Goal: Find specific page/section: Find specific page/section

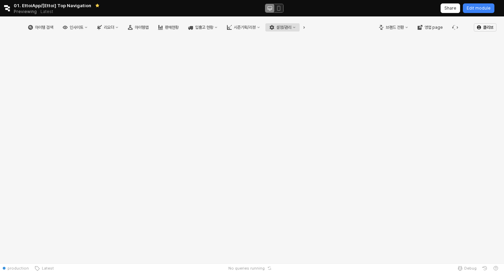
click at [292, 28] on div "설정/관리" at bounding box center [284, 27] width 15 height 5
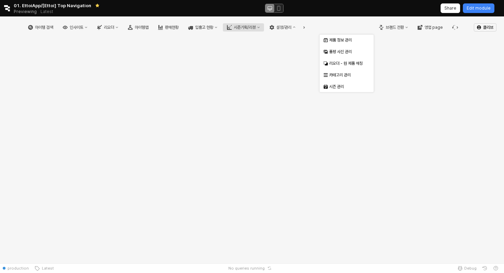
click at [264, 30] on button "시즌기획/리뷰" at bounding box center [243, 27] width 41 height 8
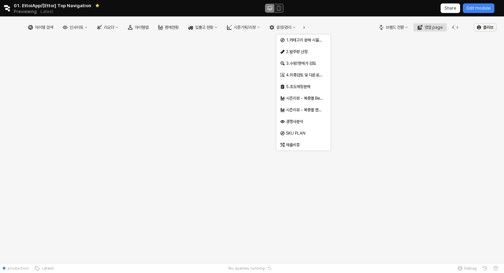
click at [423, 29] on icon "영업 page" at bounding box center [420, 27] width 5 height 5
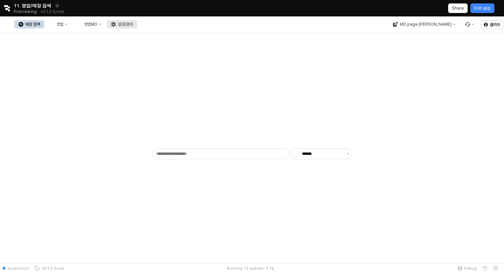
click at [133, 25] on div "설정/관리" at bounding box center [125, 24] width 15 height 5
click at [97, 25] on div "영업MD" at bounding box center [90, 24] width 13 height 5
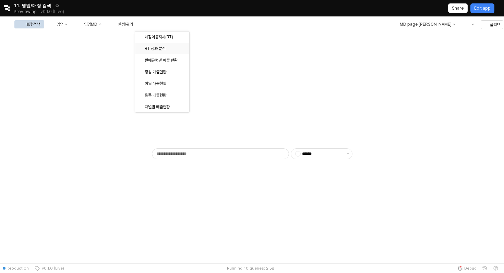
click at [152, 47] on div "RT 성과 분석" at bounding box center [163, 48] width 36 height 5
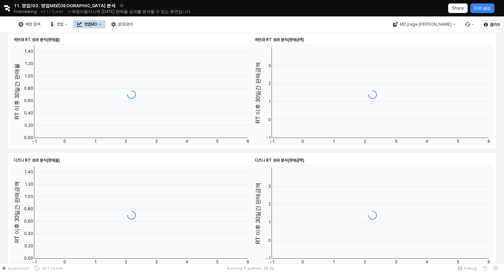
scroll to position [544, 0]
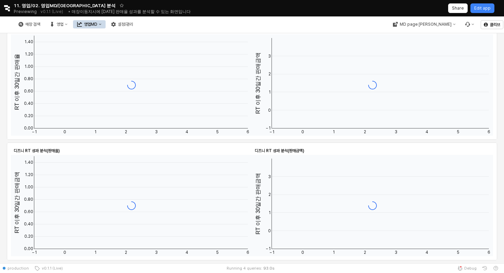
scroll to position [547, 0]
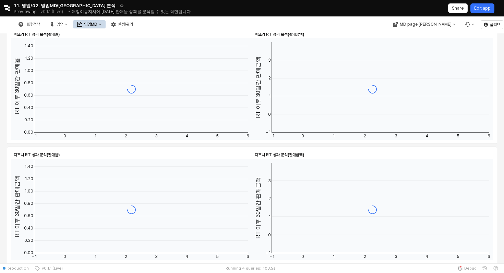
click at [484, 3] on button "Edit app" at bounding box center [483, 8] width 24 height 10
